Goal: Information Seeking & Learning: Learn about a topic

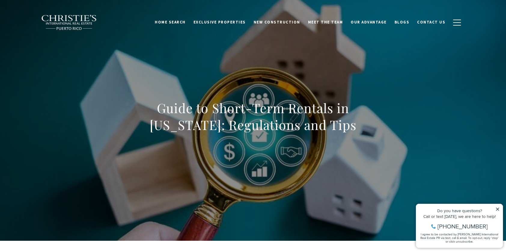
click at [499, 211] on div "Do you have questions?" at bounding box center [460, 210] width 81 height 4
drag, startPoint x: 498, startPoint y: 208, endPoint x: 481, endPoint y: 199, distance: 19.4
click at [498, 208] on icon at bounding box center [498, 209] width 4 height 4
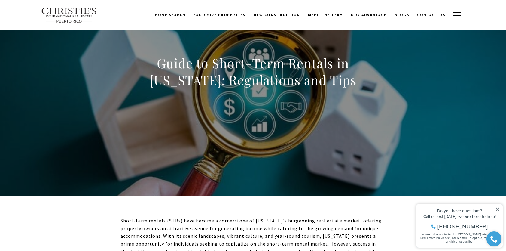
scroll to position [120, 0]
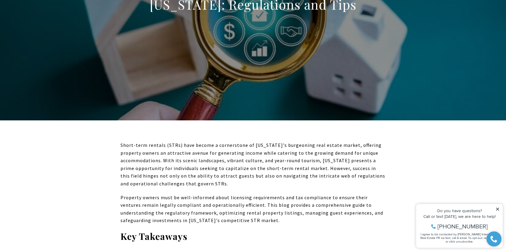
click at [500, 206] on div "Do you have questions? Call or text [DATE], we are here to help! [PHONE_NUMBER]…" at bounding box center [460, 226] width 87 height 44
click at [499, 210] on icon at bounding box center [498, 209] width 3 height 3
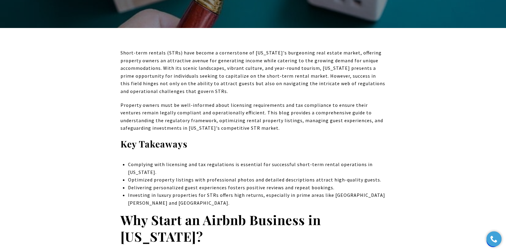
scroll to position [271, 0]
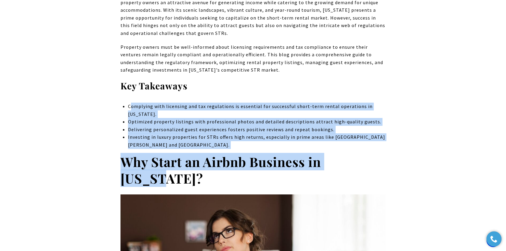
drag, startPoint x: 132, startPoint y: 106, endPoint x: 382, endPoint y: 142, distance: 252.5
drag, startPoint x: 382, startPoint y: 142, endPoint x: 432, endPoint y: 132, distance: 51.1
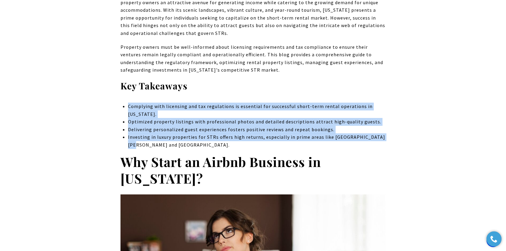
drag, startPoint x: 387, startPoint y: 135, endPoint x: 125, endPoint y: 106, distance: 263.6
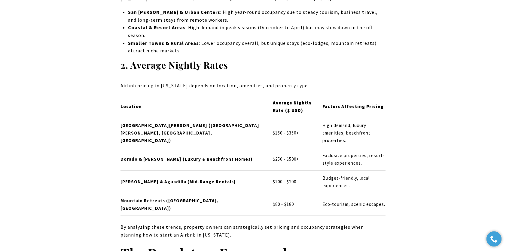
scroll to position [1444, 0]
